Goal: Task Accomplishment & Management: Complete application form

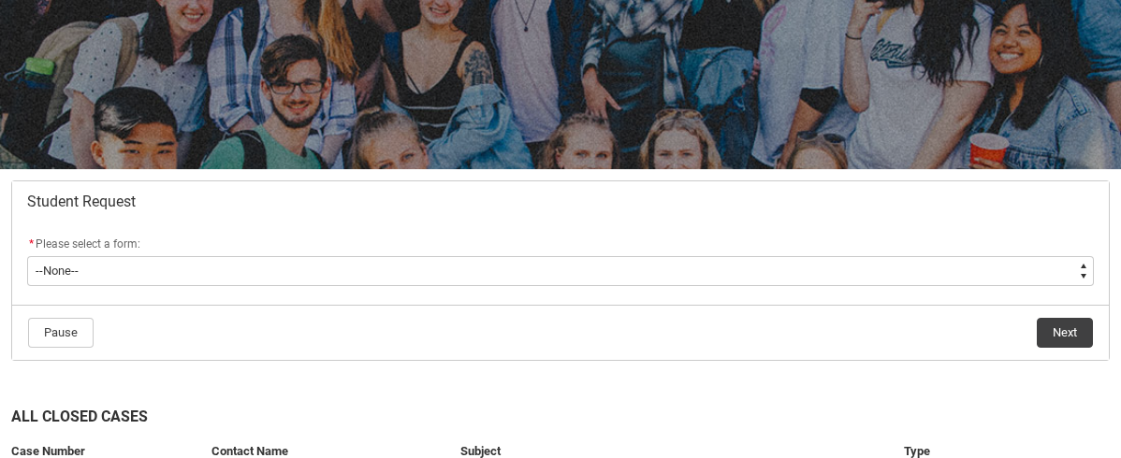
scroll to position [206, 0]
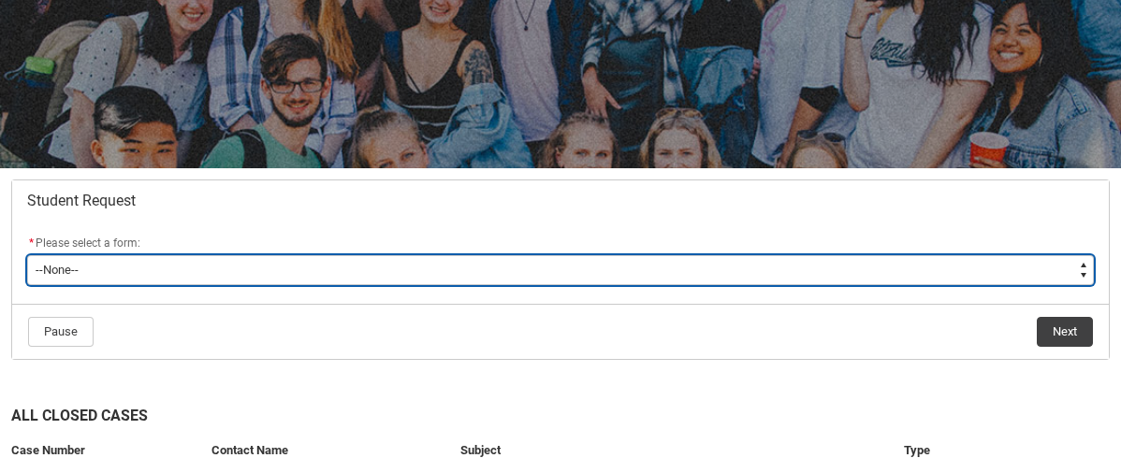
click at [656, 267] on select "--None-- Academic Transcript Application to Appeal Assignment Extension Change …" at bounding box center [560, 270] width 1067 height 30
type lightning-select "Enrolment_Variation_Choice"
click at [27, 255] on select "--None-- Academic Transcript Application to Appeal Assignment Extension Change …" at bounding box center [560, 270] width 1067 height 30
select select "Enrolment_Variation_Choice"
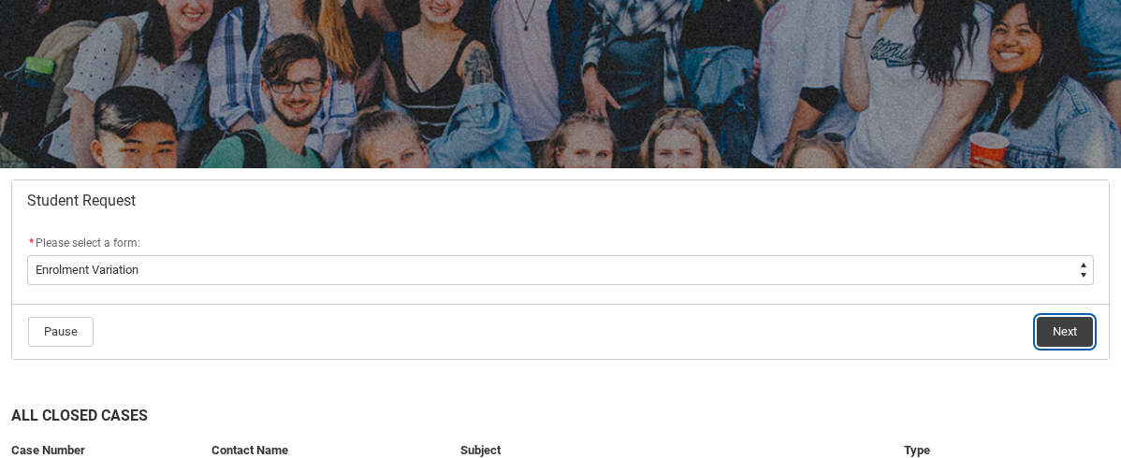
click at [1053, 330] on button "Next" at bounding box center [1065, 332] width 56 height 30
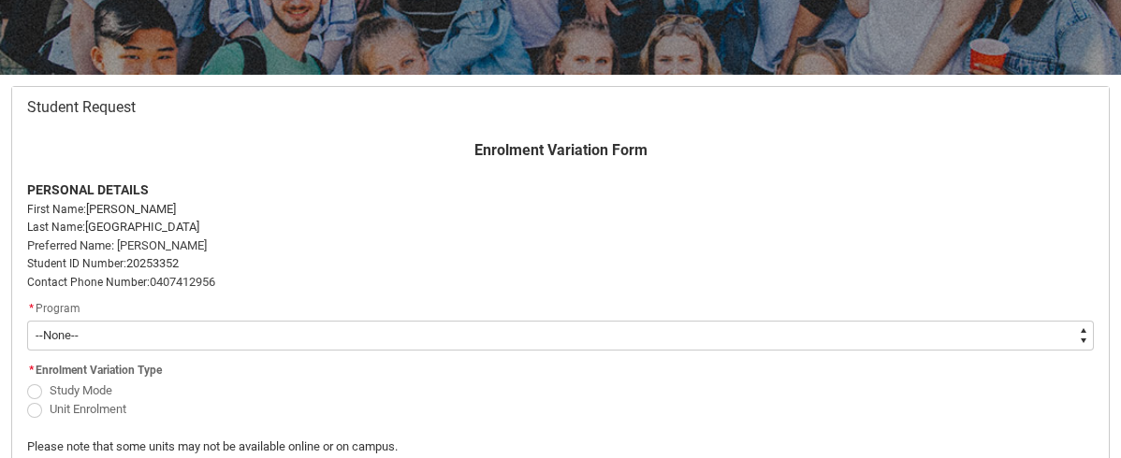
scroll to position [311, 0]
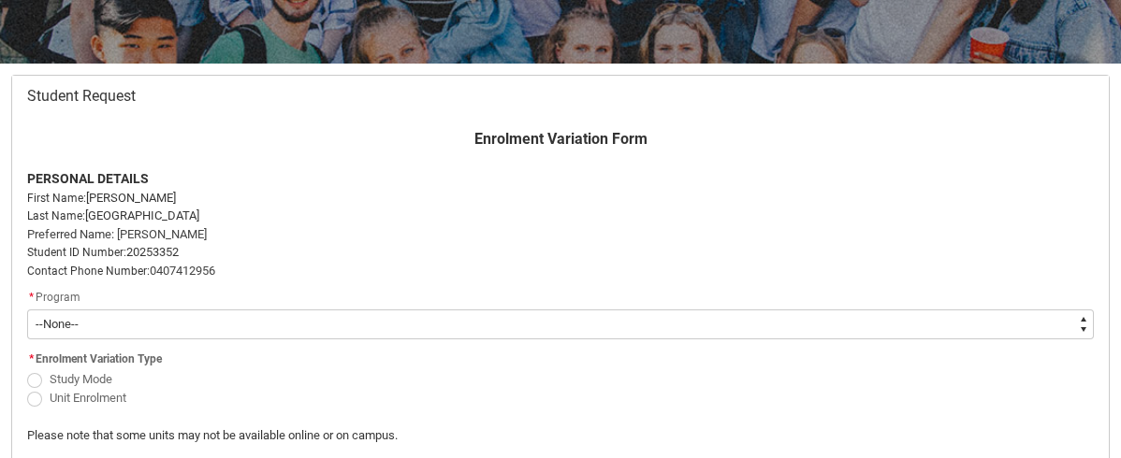
click at [1084, 330] on select "--None-- Bachelor of Performing Arts (Writing & Directing)" at bounding box center [560, 325] width 1067 height 30
type lightning-select "recordPicklist_ProgramEnrollment.a0jOZ000006HhoHYAS"
click at [27, 310] on select "--None-- Bachelor of Performing Arts (Writing & Directing)" at bounding box center [560, 325] width 1067 height 30
select select "recordPicklist_ProgramEnrollment.a0jOZ000006HhoHYAS"
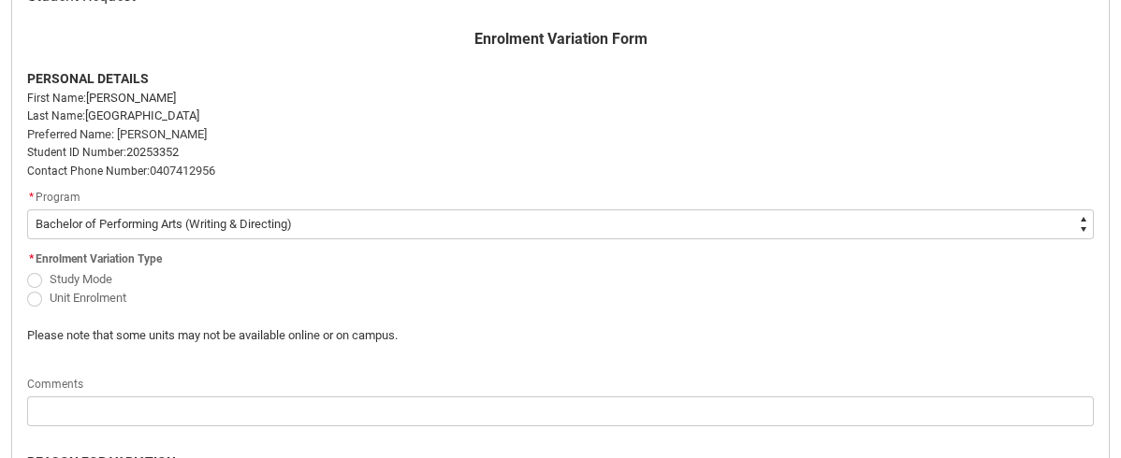
scroll to position [415, 0]
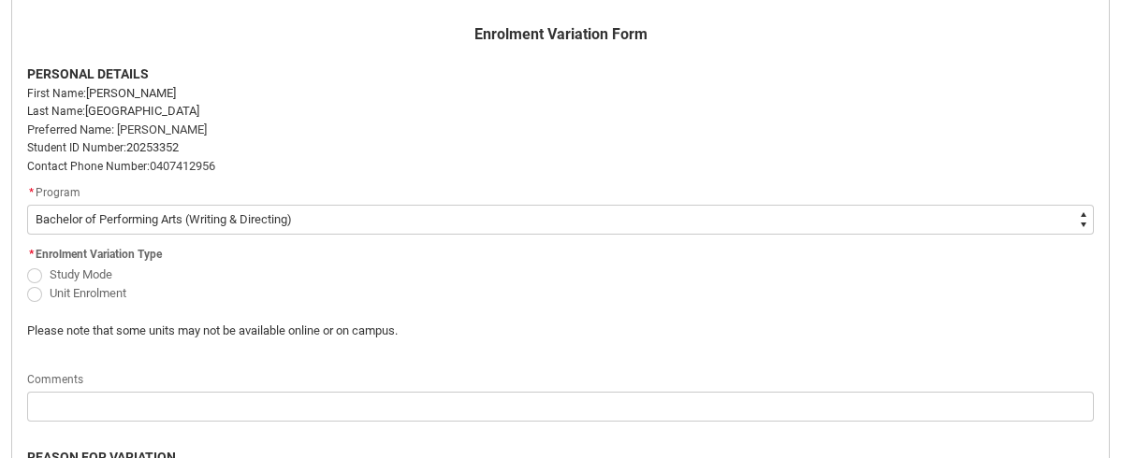
click at [34, 293] on span "Redu_Student_Request flow" at bounding box center [34, 294] width 15 height 15
click at [27, 283] on input "Unit Enrolment" at bounding box center [26, 283] width 1 height 1
radio input "true"
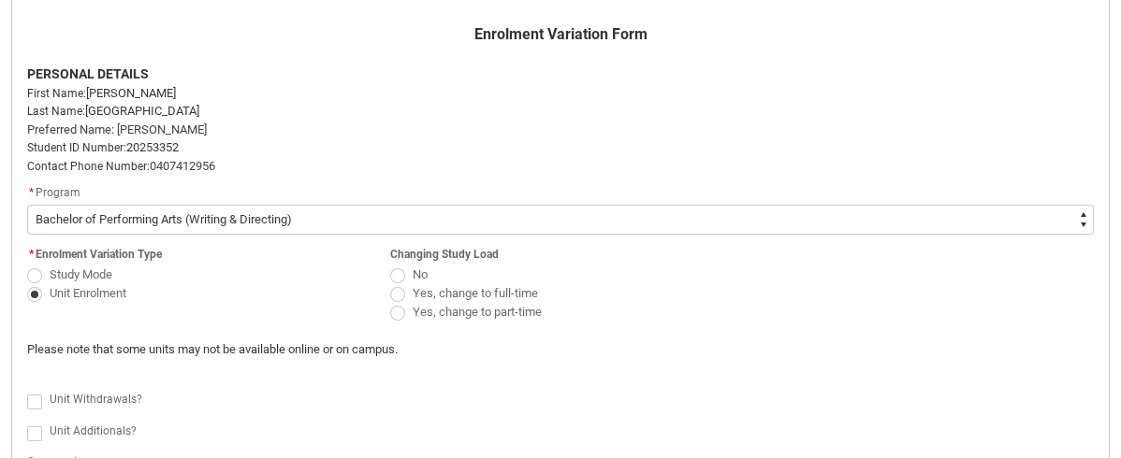
click at [399, 275] on span "Redu_Student_Request flow" at bounding box center [397, 276] width 15 height 15
click at [390, 265] on input "No" at bounding box center [389, 264] width 1 height 1
radio input "true"
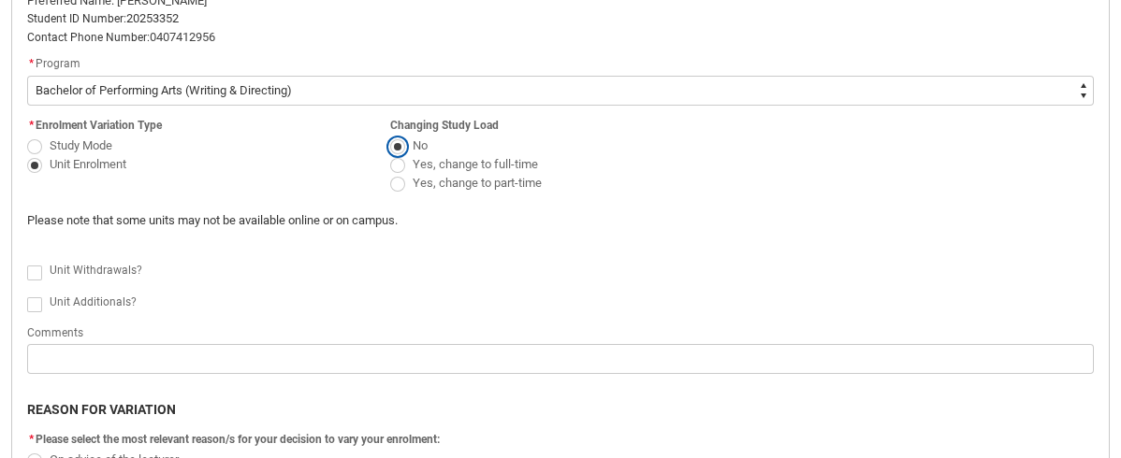
scroll to position [552, 0]
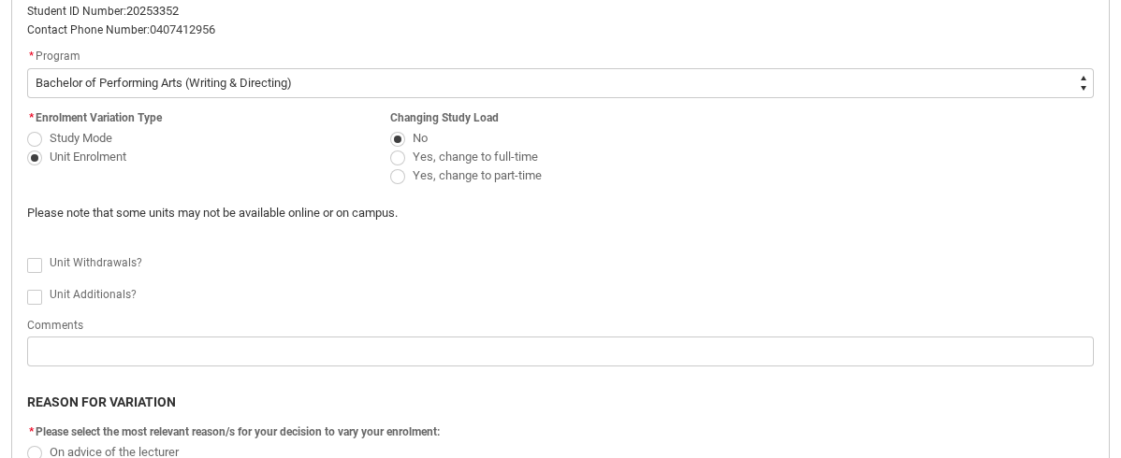
click at [35, 265] on span "Redu_Student_Request flow" at bounding box center [34, 265] width 15 height 15
click at [27, 255] on input "Redu_Student_Request flow" at bounding box center [26, 254] width 1 height 1
type lightning-input "true"
checkbox input "true"
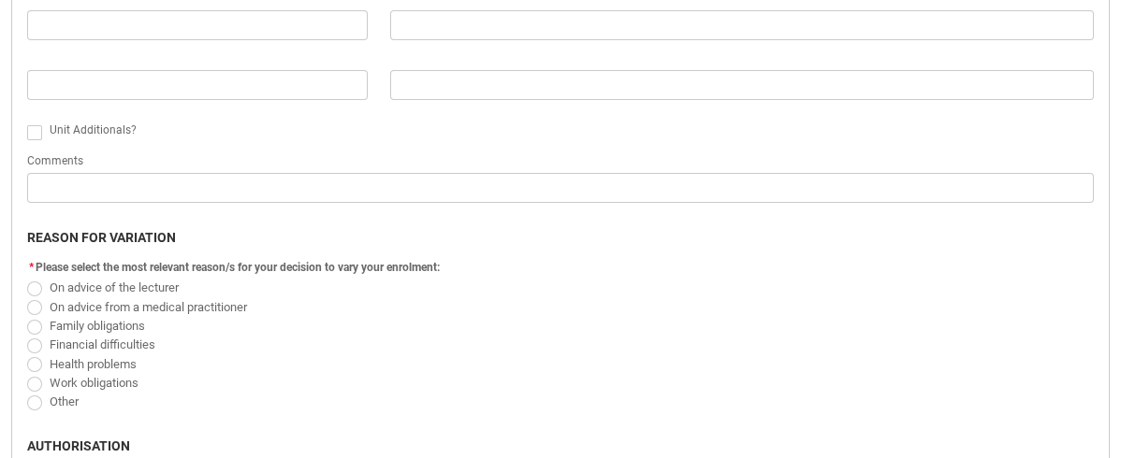
scroll to position [934, 0]
click at [33, 382] on span "Redu_Student_Request flow" at bounding box center [34, 383] width 15 height 15
click at [27, 372] on input "Work obligations" at bounding box center [26, 371] width 1 height 1
radio input "true"
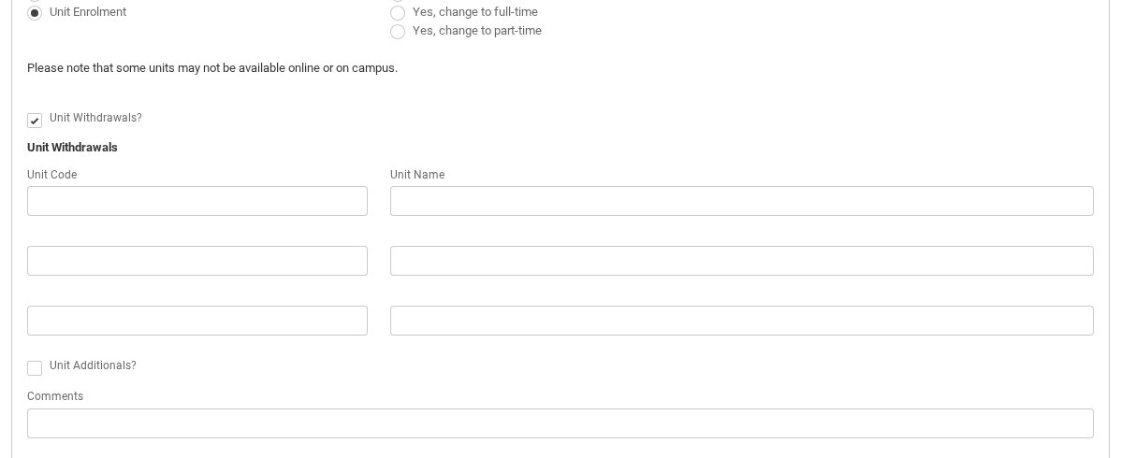
scroll to position [696, 0]
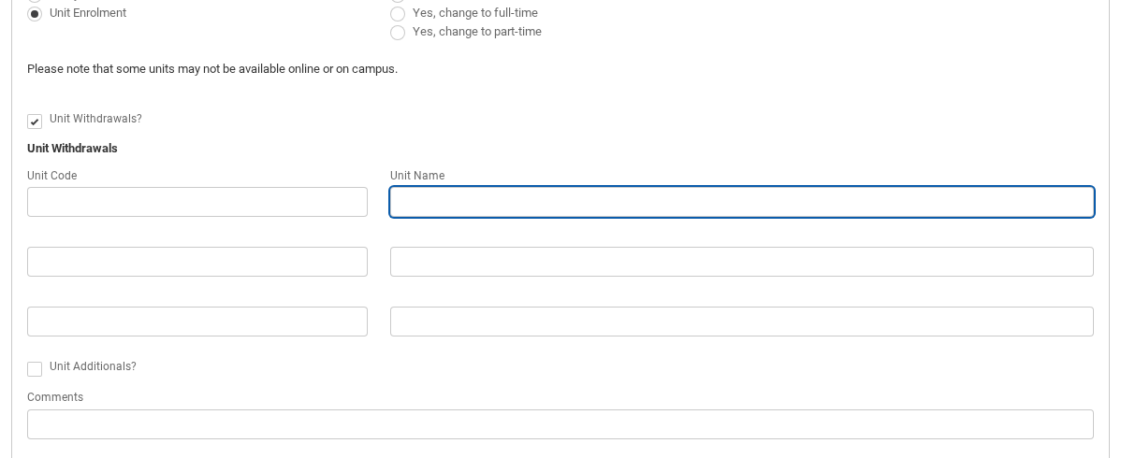
click at [421, 202] on input "Redu_Student_Request flow" at bounding box center [742, 202] width 704 height 30
type lightning-primitive-input-simple "T"
type input "T"
type lightning-primitive-input-simple "Th"
type input "Th"
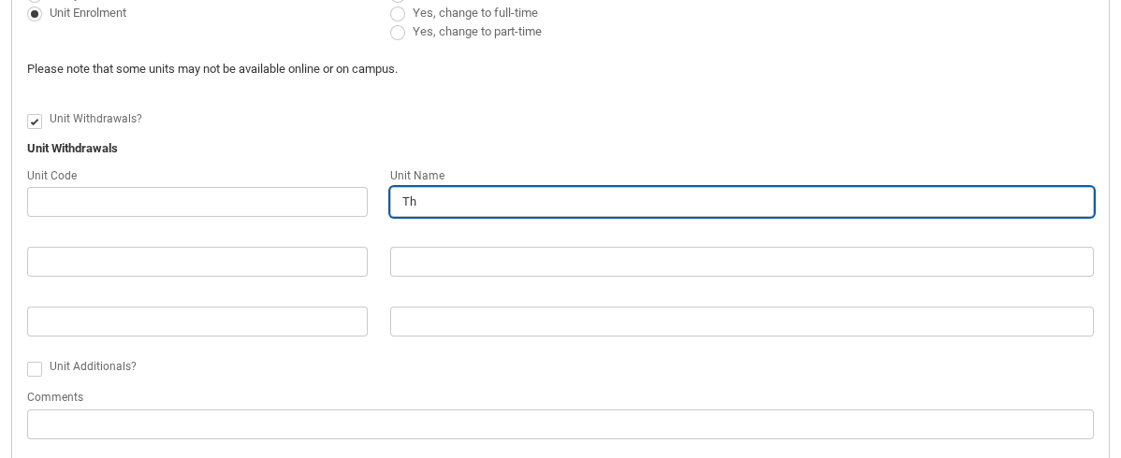
type lightning-primitive-input-simple "The"
type input "The"
type lightning-primitive-input-simple "Thea"
type input "Thea"
type lightning-primitive-input-simple "Theat"
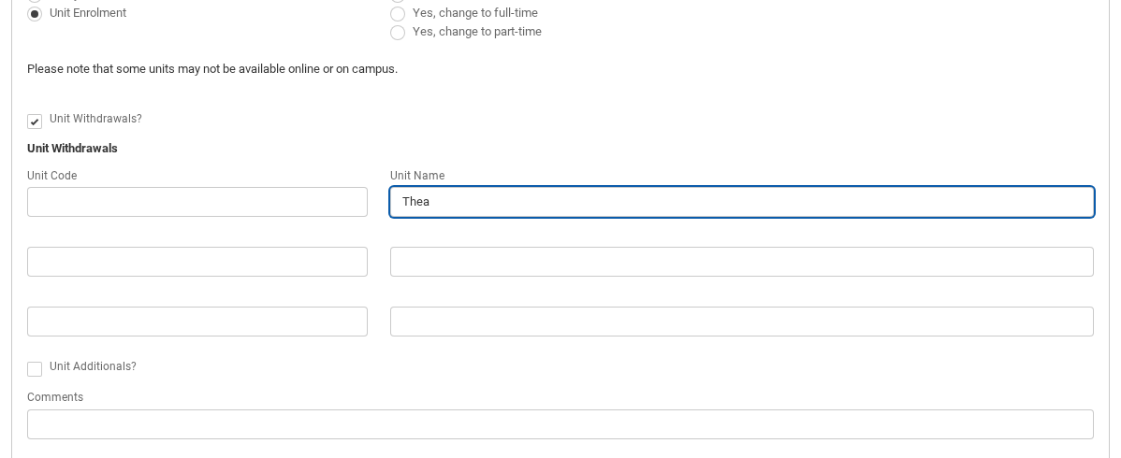
type input "Theat"
type lightning-primitive-input-simple "Theatr"
type input "Theatr"
type lightning-primitive-input-simple "Theatre"
type input "Theatre"
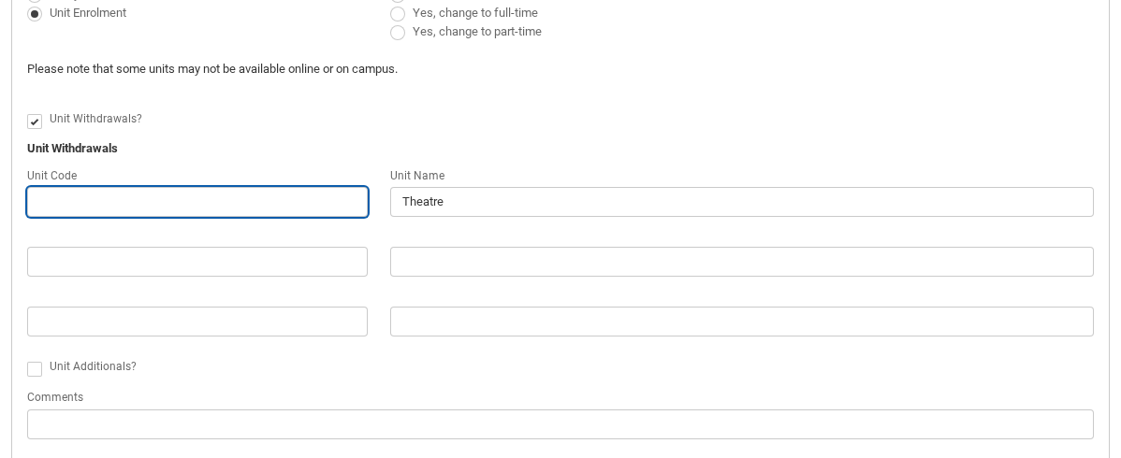
click at [175, 207] on input "Redu_Student_Request flow" at bounding box center [197, 202] width 341 height 30
type lightning-primitive-input-simple "S"
type input "S"
type lightning-primitive-input-simple "SH"
type input "SH"
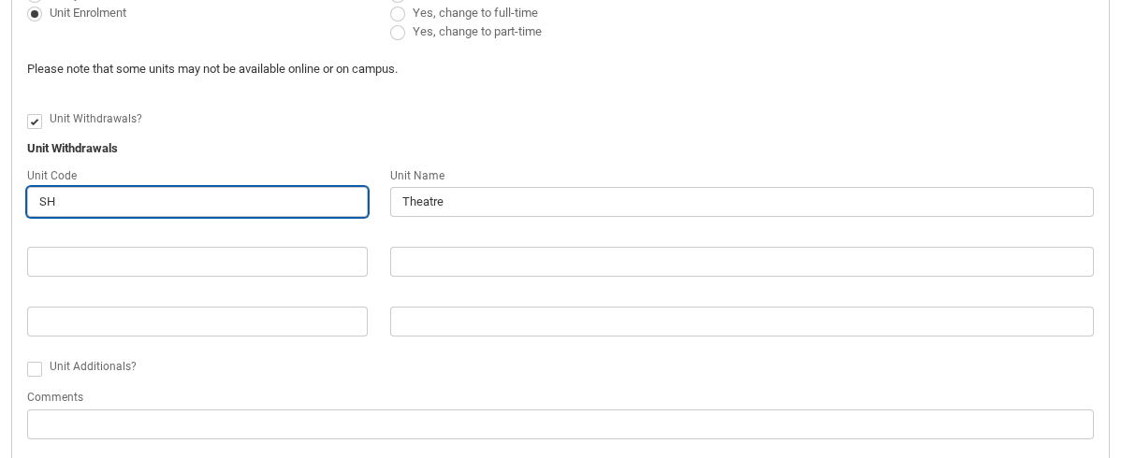
type lightning-primitive-input-simple "SHT"
type input "SHT"
type lightning-primitive-input-simple "SHTS"
type input "SHTS"
type lightning-primitive-input-simple "SHTS2"
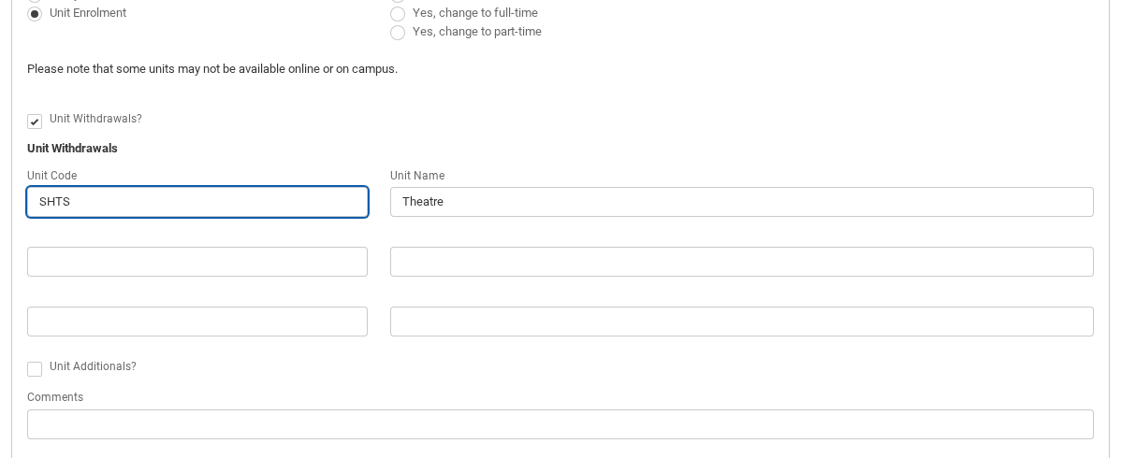
type input "SHTS2"
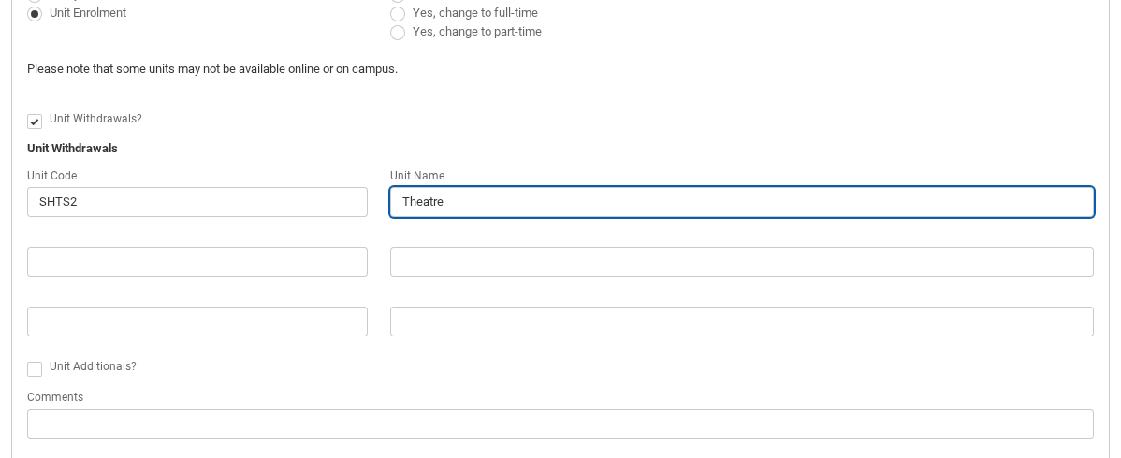
click at [472, 200] on input "Theatre" at bounding box center [742, 202] width 704 height 30
type lightning-primitive-input-simple "Theatre"
type input "Theatre"
type lightning-primitive-input-simple "Theatre S"
type input "Theatre S"
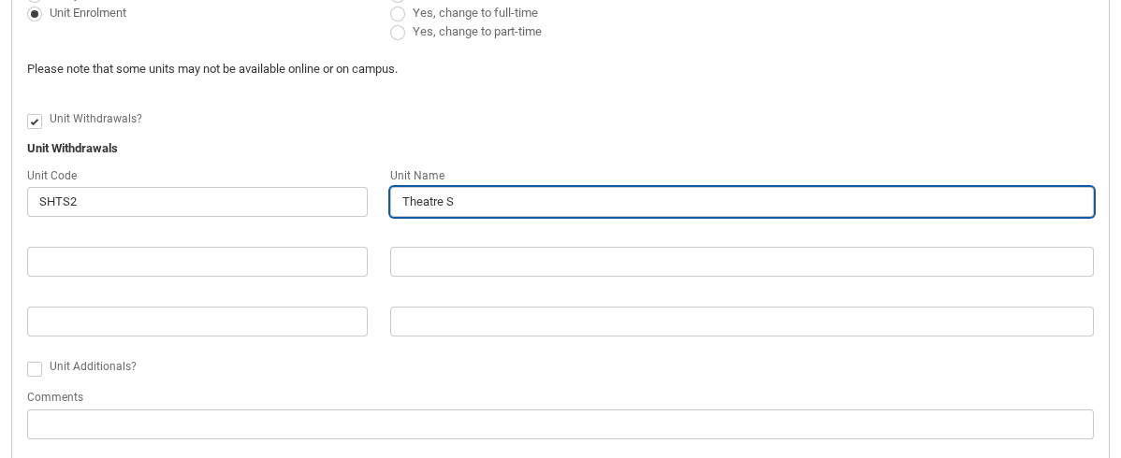
type lightning-primitive-input-simple "Theatre St"
type input "Theatre St"
type lightning-primitive-input-simple "Theatre Stu"
type input "Theatre Stu"
type lightning-primitive-input-simple "Theatre Stud"
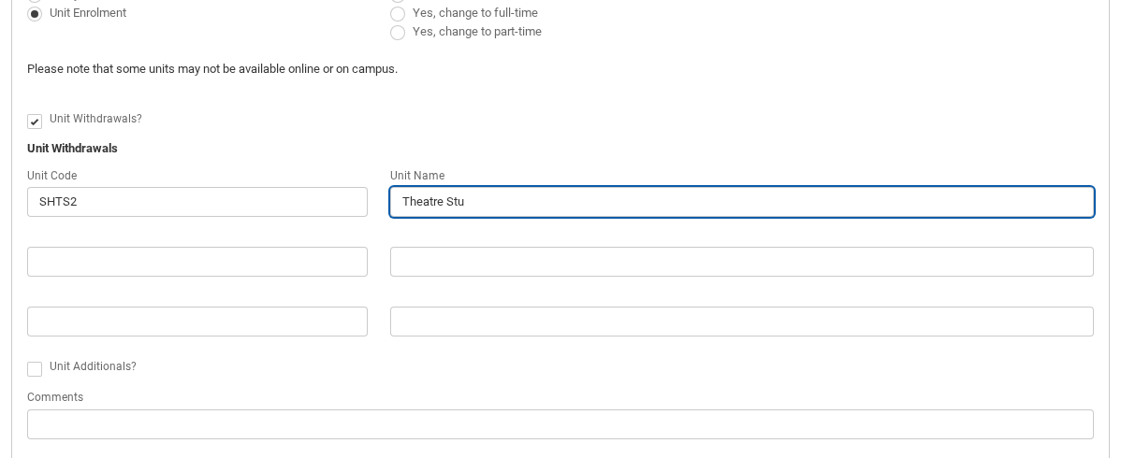
type input "Theatre Stud"
type lightning-primitive-input-simple "Theatre Studi"
type input "Theatre Studi"
type lightning-primitive-input-simple "Theatre Studie"
type input "Theatre Studie"
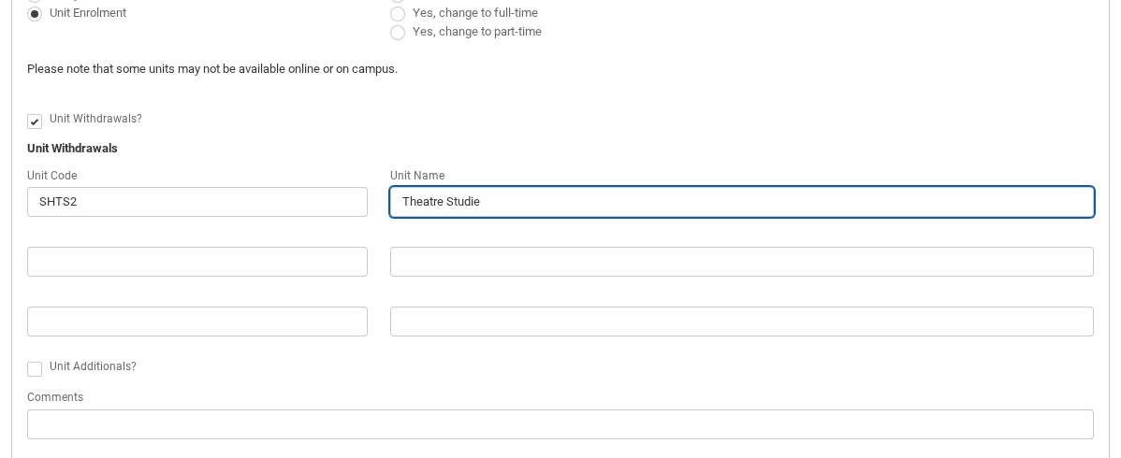
type lightning-primitive-input-simple "Theatre Studies"
type input "Theatre Studies"
type lightning-primitive-input-simple "Theatre Studies"
type input "Theatre Studies"
type lightning-primitive-input-simple "Theatre Studies 2"
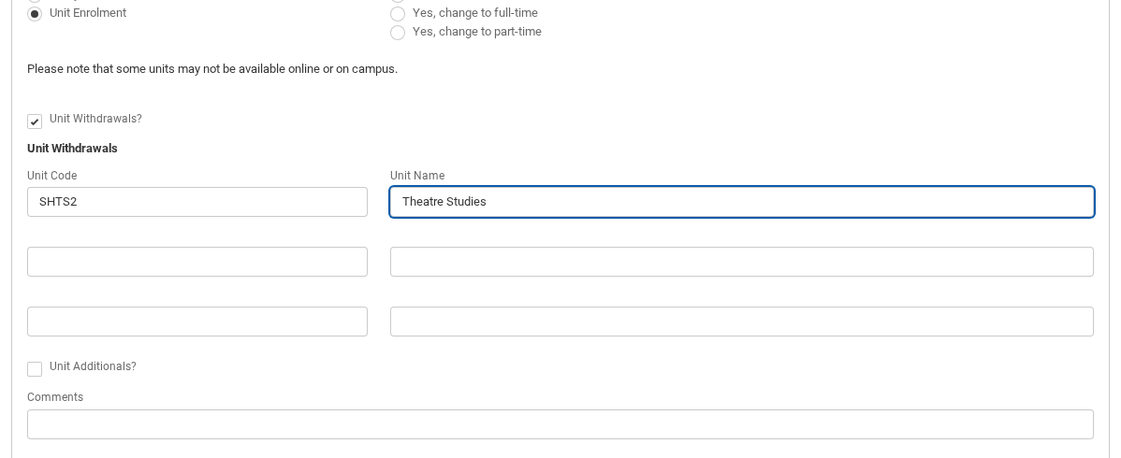
type input "Theatre Studies 2"
click at [401, 201] on input "Theatre Studies 2" at bounding box center [742, 202] width 704 height 30
type lightning-primitive-input-simple "ITheatre Studies 2"
type input "ITheatre Studies 2"
type lightning-primitive-input-simple "InTheatre Studies 2"
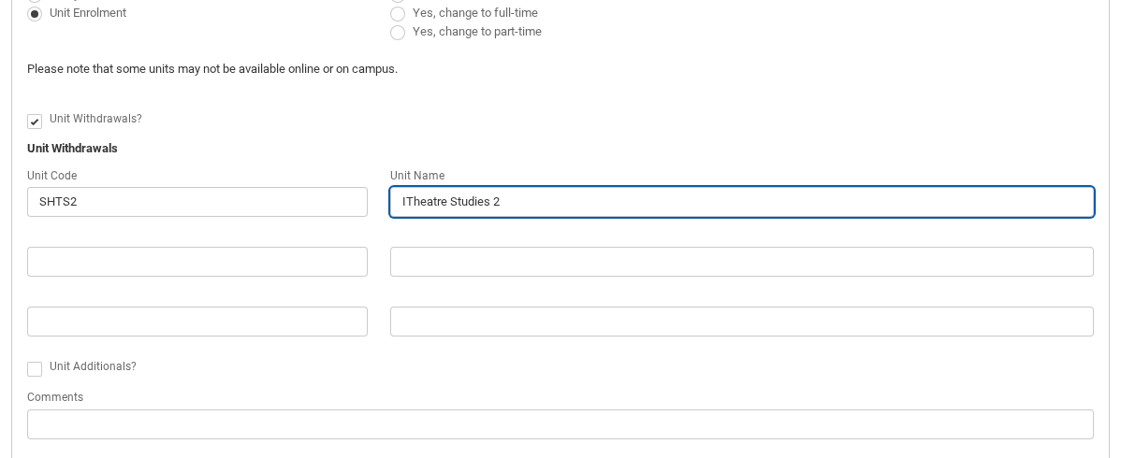
type input "InTheatre Studies 2"
type lightning-primitive-input-simple "IntTheatre Studies 2"
type input "IntTheatre Studies 2"
type lightning-primitive-input-simple "IntrTheatre Studies 2"
type input "IntrTheatre Studies 2"
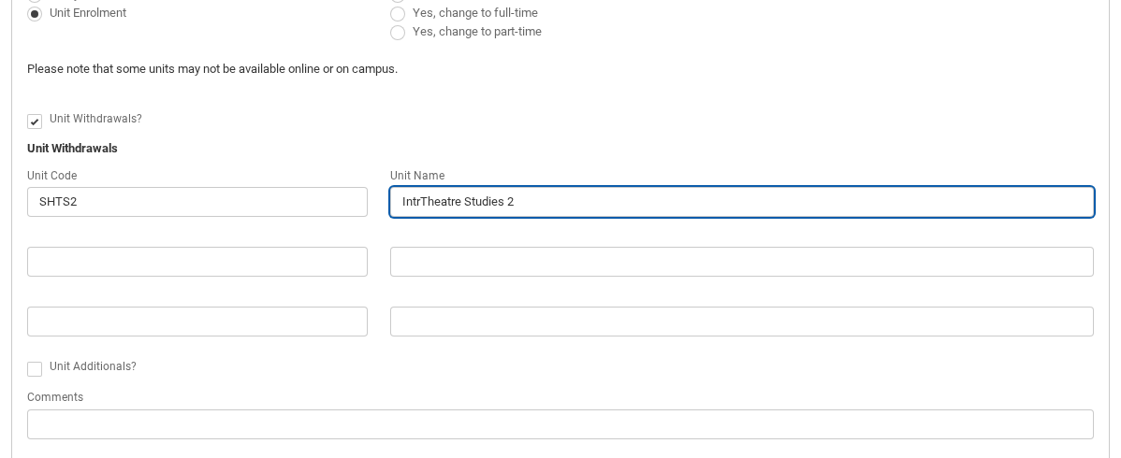
type lightning-primitive-input-simple "IntroTheatre Studies 2"
type input "IntroTheatre Studies 2"
type lightning-primitive-input-simple "IntrodTheatre Studies 2"
type input "IntrodTheatre Studies 2"
type lightning-primitive-input-simple "IntroduTheatre Studies 2"
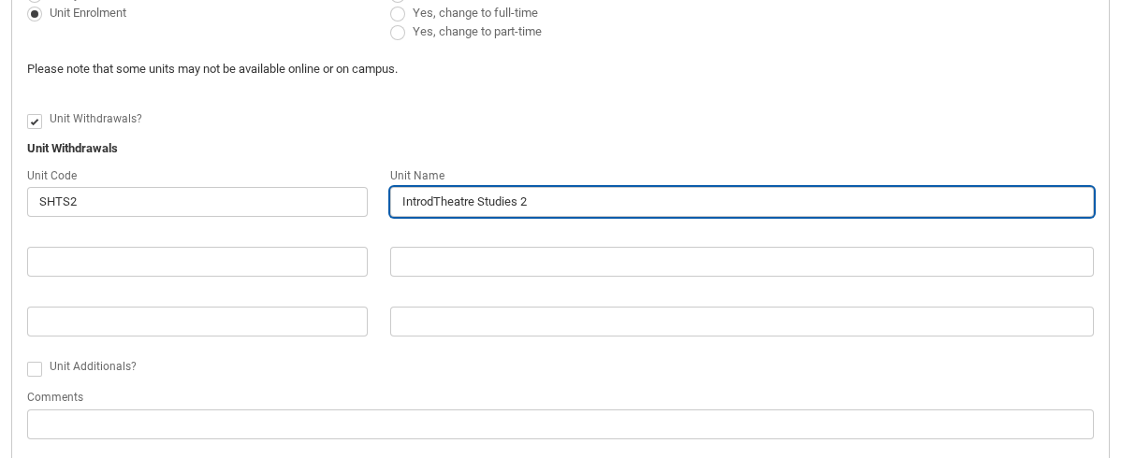
type input "IntroduTheatre Studies 2"
type lightning-primitive-input-simple "IntroducTheatre Studies 2"
type input "IntroducTheatre Studies 2"
type lightning-primitive-input-simple "IntroductTheatre Studies 2"
type input "IntroductTheatre Studies 2"
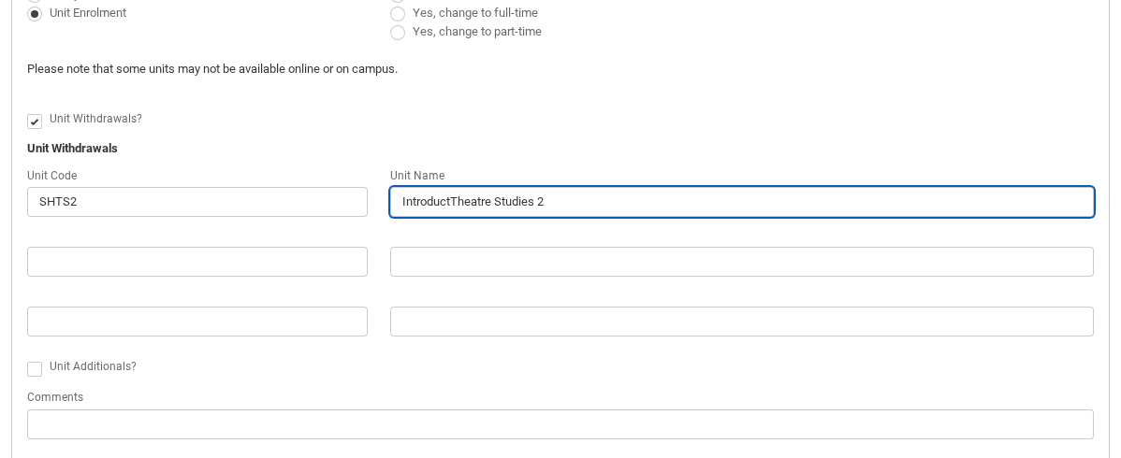
type lightning-primitive-input-simple "IntroductiTheatre Studies 2"
type input "IntroductiTheatre Studies 2"
type lightning-primitive-input-simple "IntroductioTheatre Studies 2"
type input "IntroductioTheatre Studies 2"
type lightning-primitive-input-simple "IntroductionTheatre Studies 2"
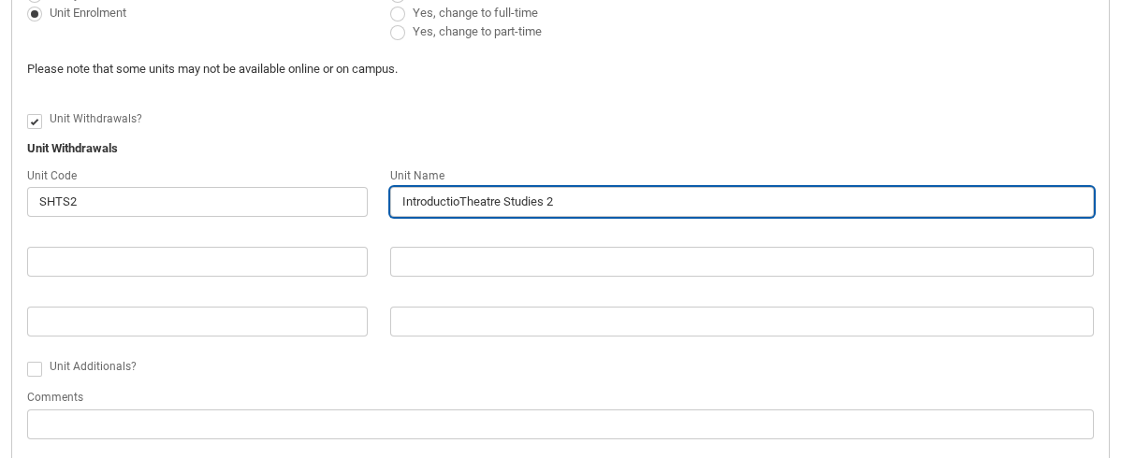
type input "IntroductionTheatre Studies 2"
type lightning-primitive-input-simple "Introduction Theatre Studies 2"
type input "Introduction Theatre Studies 2"
type lightning-primitive-input-simple "Introduction tTheatre Studies 2"
type input "Introduction tTheatre Studies 2"
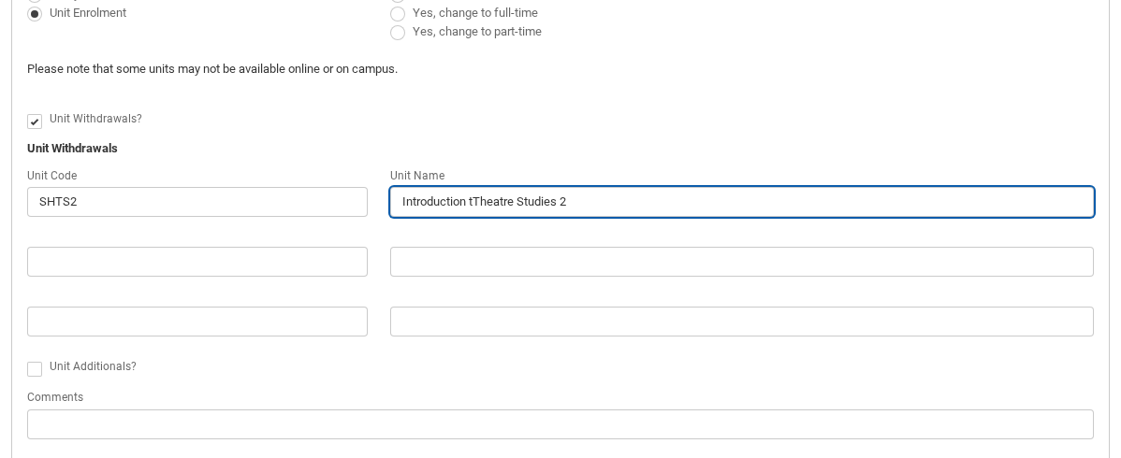
type lightning-primitive-input-simple "Introduction toTheatre Studies 2"
type input "Introduction toTheatre Studies 2"
type lightning-primitive-input-simple "Introduction to Theatre Studies 2"
type input "Introduction to Theatre Studies 2"
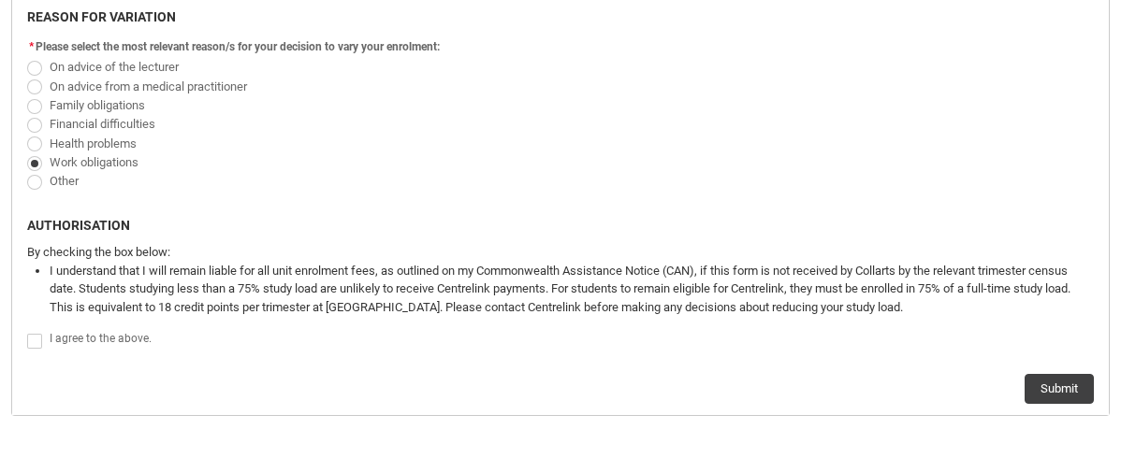
scroll to position [1158, 0]
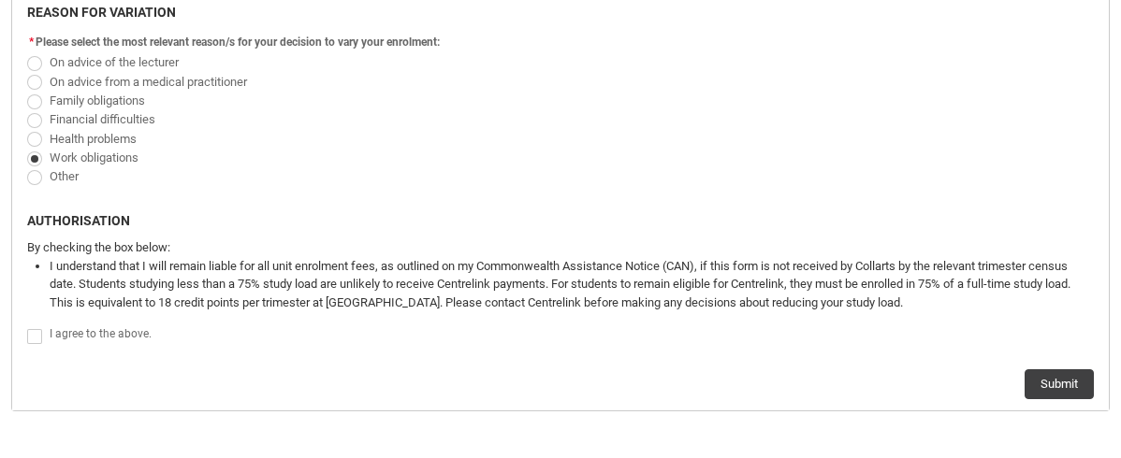
click at [36, 336] on span "Redu_Student_Request flow" at bounding box center [34, 336] width 15 height 15
click at [27, 327] on input "Redu_Student_Request flow" at bounding box center [26, 326] width 1 height 1
type lightning-input "true"
checkbox input "true"
click at [1059, 379] on button "Submit" at bounding box center [1058, 385] width 69 height 30
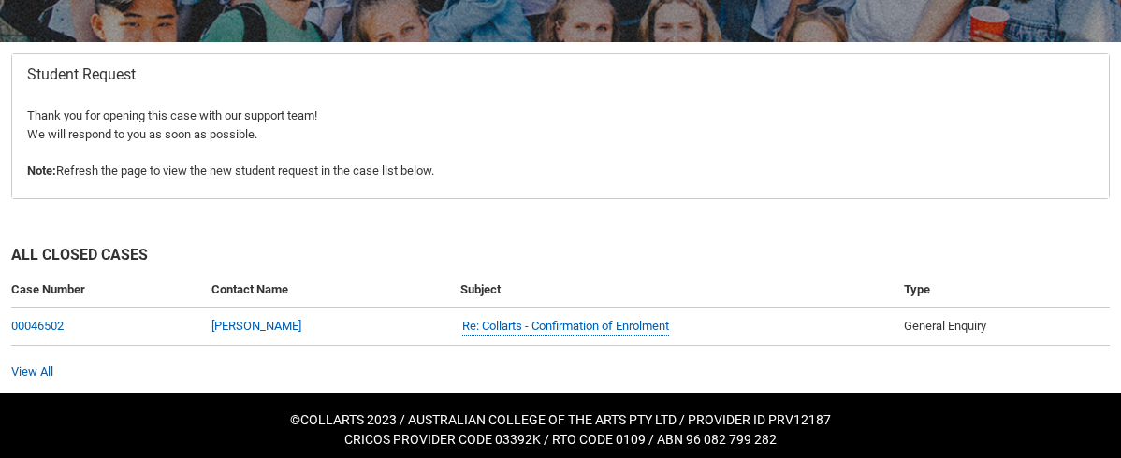
scroll to position [342, 0]
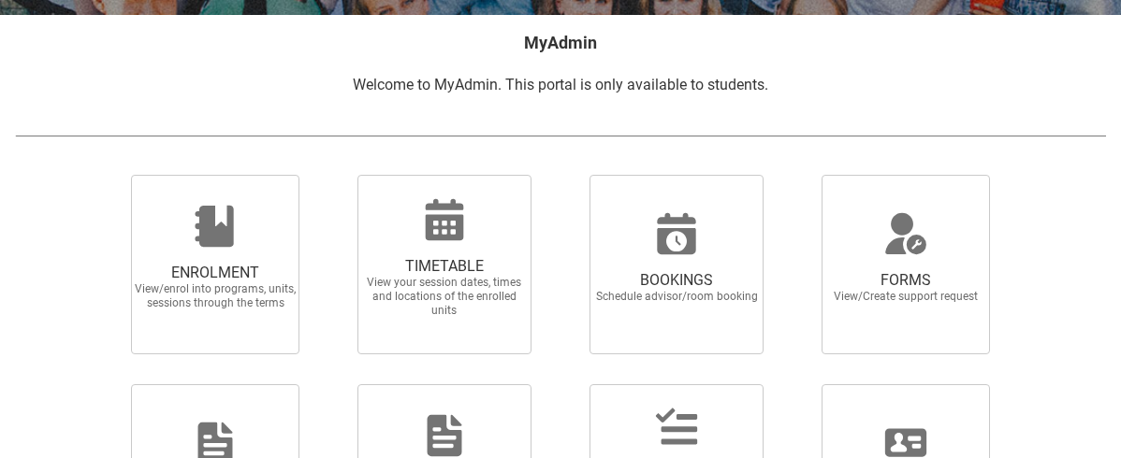
scroll to position [373, 0]
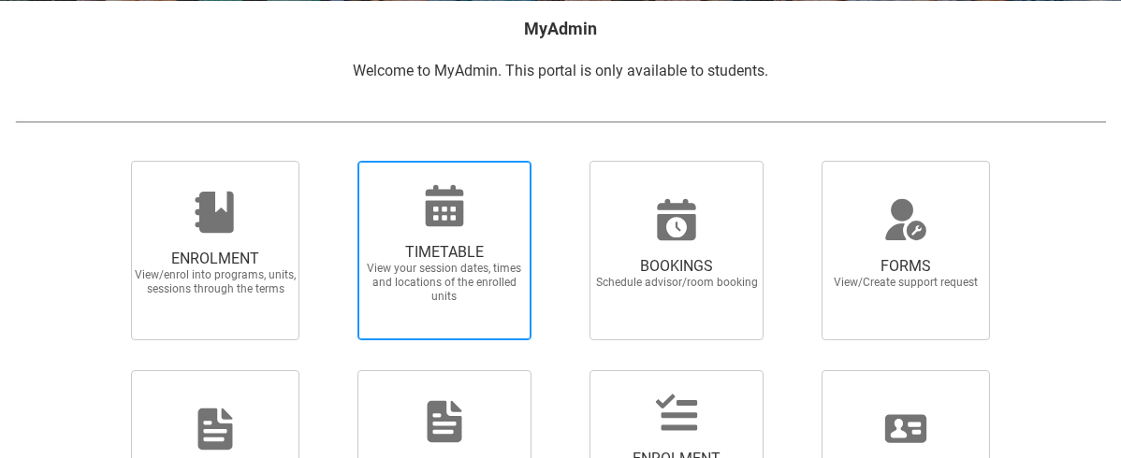
click at [447, 260] on span "TIMETABLE" at bounding box center [444, 252] width 165 height 19
click at [335, 161] on input "TIMETABLE View your session dates, times and locations of the enrolled units" at bounding box center [334, 160] width 1 height 1
radio input "true"
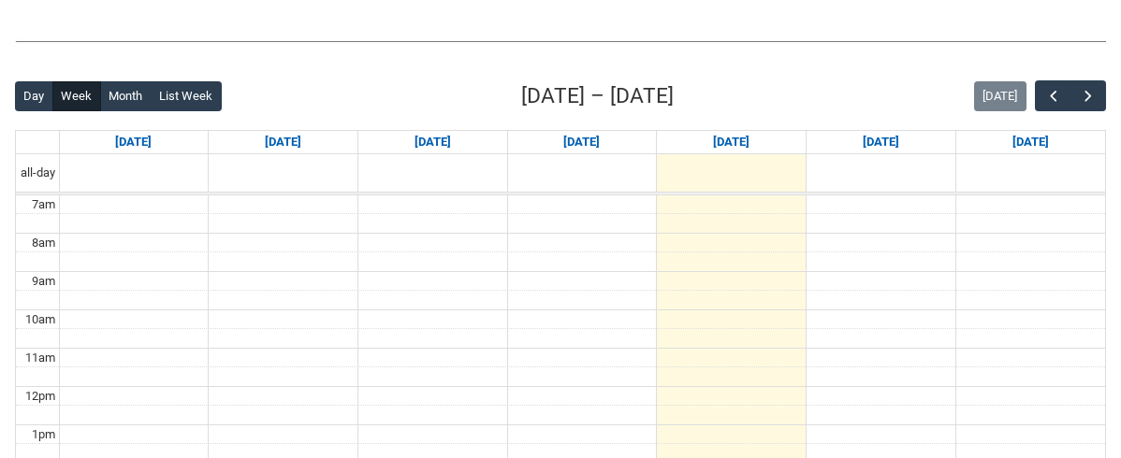
scroll to position [417, 0]
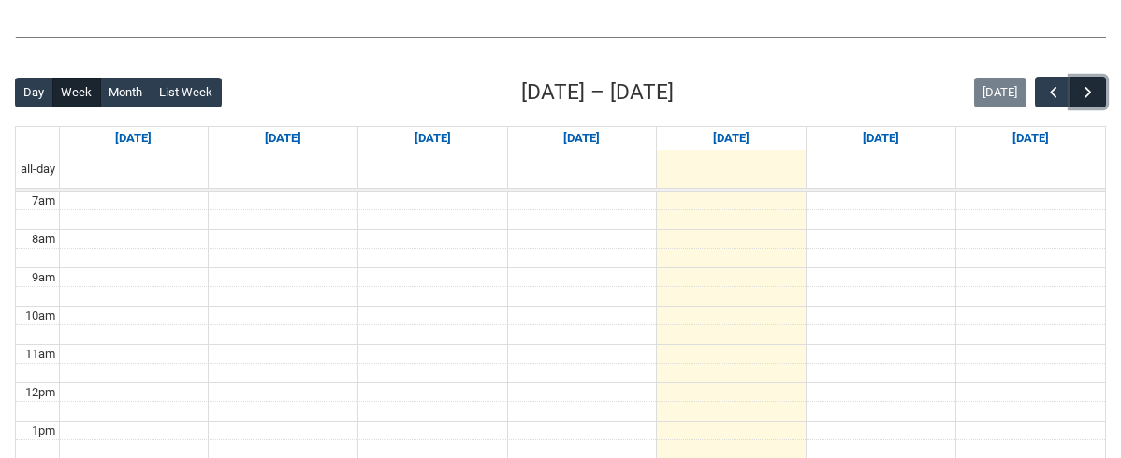
click at [1090, 96] on span "button" at bounding box center [1088, 92] width 19 height 19
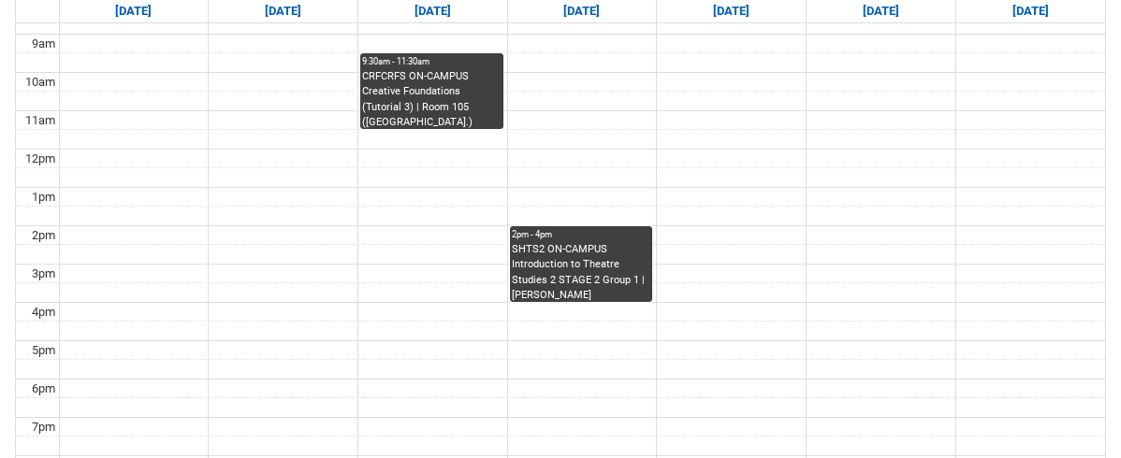
scroll to position [684, 0]
